Goal: Contribute content

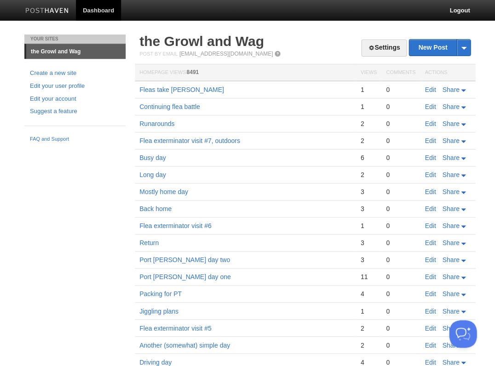
click at [429, 87] on link "Edit" at bounding box center [429, 89] width 11 height 7
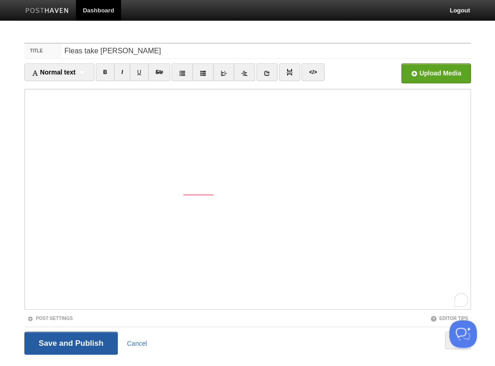
click at [58, 346] on input "Save and Publish" at bounding box center [70, 343] width 93 height 23
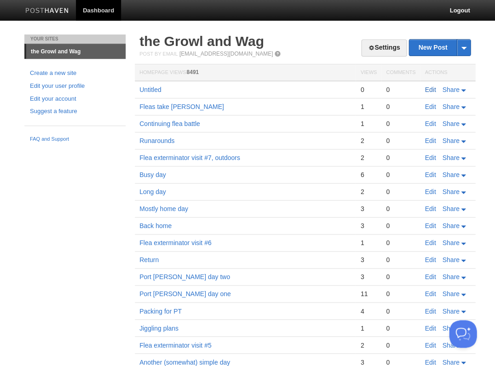
click at [424, 88] on link "Edit" at bounding box center [429, 89] width 11 height 7
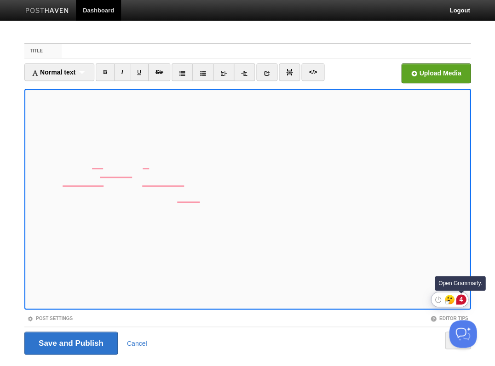
click at [462, 299] on div "4" at bounding box center [461, 299] width 10 height 10
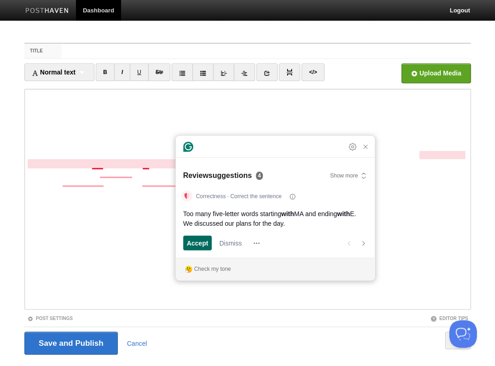
click at [198, 243] on span "Accept" at bounding box center [198, 243] width 22 height 10
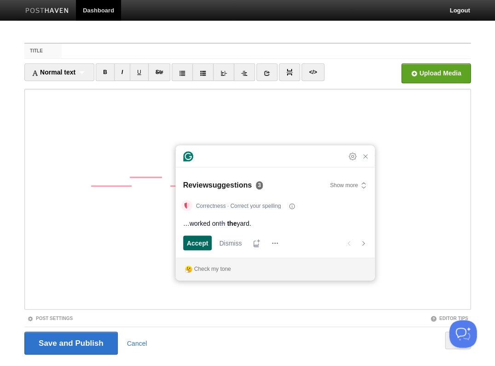
click at [198, 243] on span "Accept" at bounding box center [198, 243] width 22 height 10
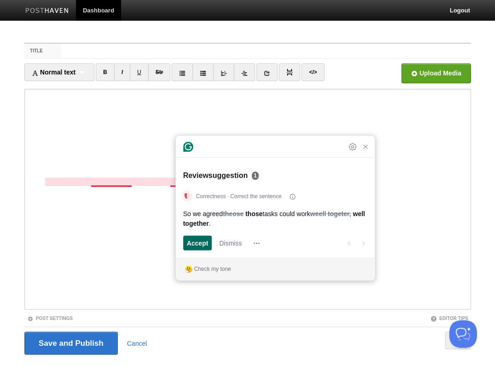
click at [198, 243] on span "Accept" at bounding box center [198, 243] width 22 height 10
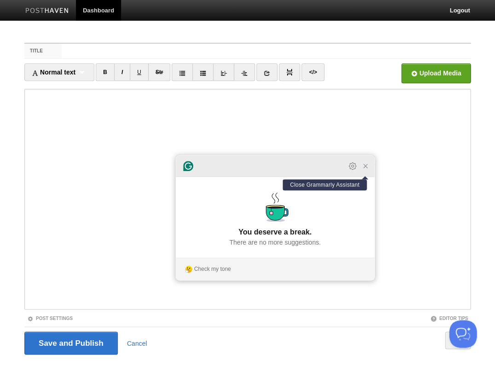
click at [366, 169] on icon "Close Grammarly Assistant" at bounding box center [364, 165] width 7 height 7
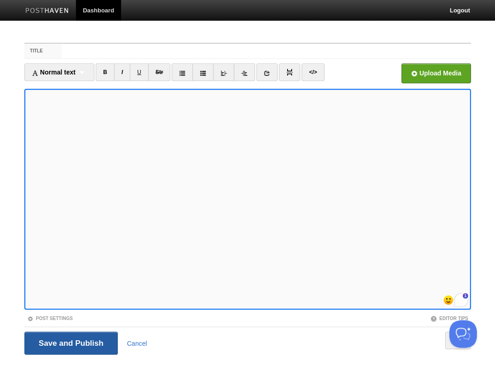
click at [70, 342] on input "Save and Publish" at bounding box center [70, 343] width 93 height 23
